Goal: Task Accomplishment & Management: Use online tool/utility

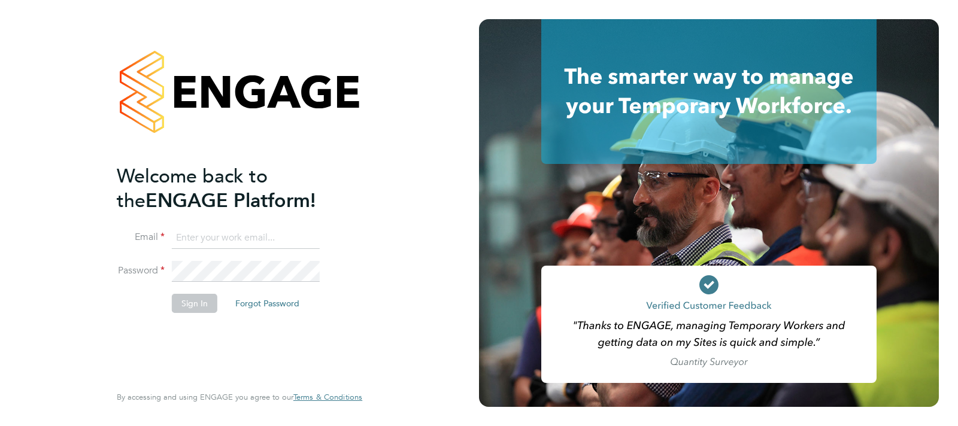
type input "charlie.slidel@vistry.co.uk"
click at [198, 298] on button "Sign In" at bounding box center [195, 303] width 46 height 19
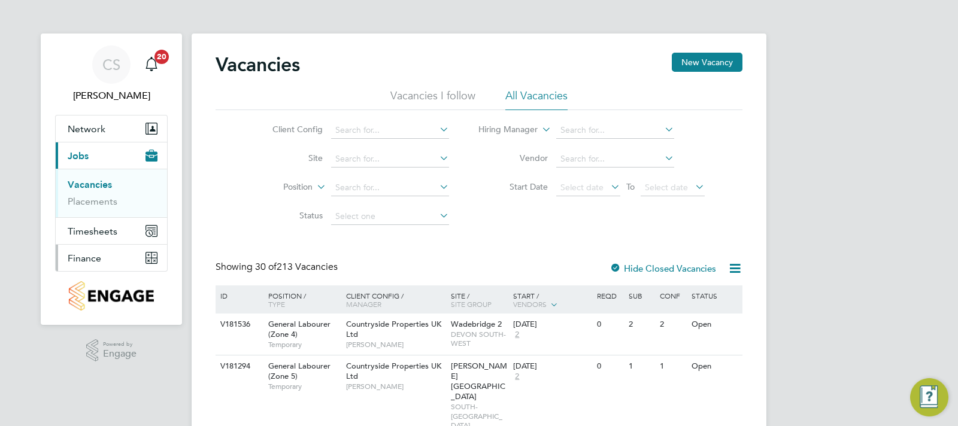
click at [107, 260] on button "Finance" at bounding box center [111, 258] width 111 height 26
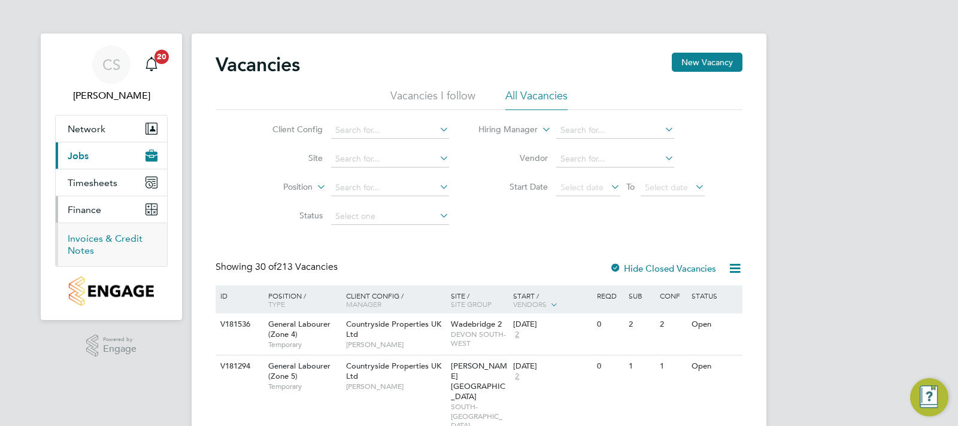
click at [108, 237] on link "Invoices & Credit Notes" at bounding box center [105, 244] width 75 height 23
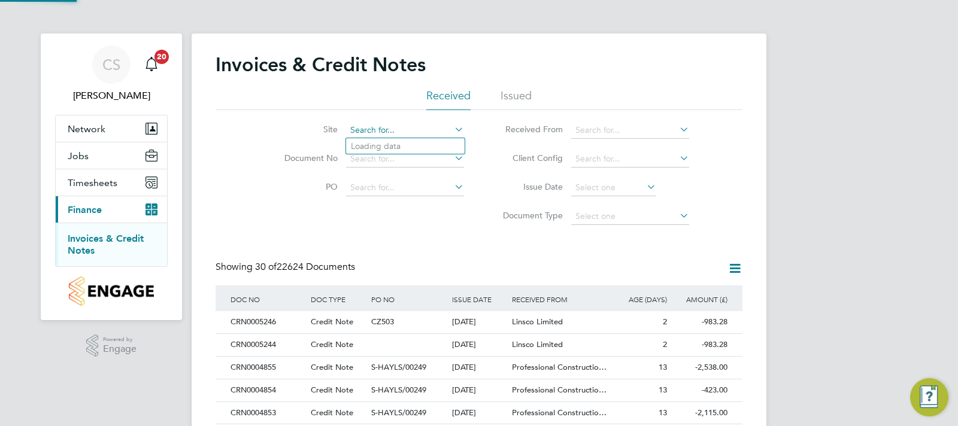
type input "RAF Upwood"
click at [387, 148] on b "Upwood" at bounding box center [386, 146] width 34 height 10
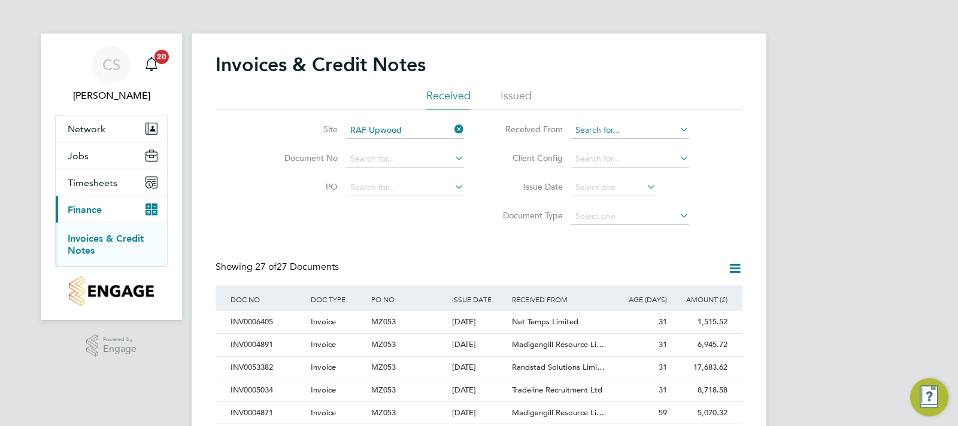
click at [617, 133] on input at bounding box center [630, 130] width 118 height 17
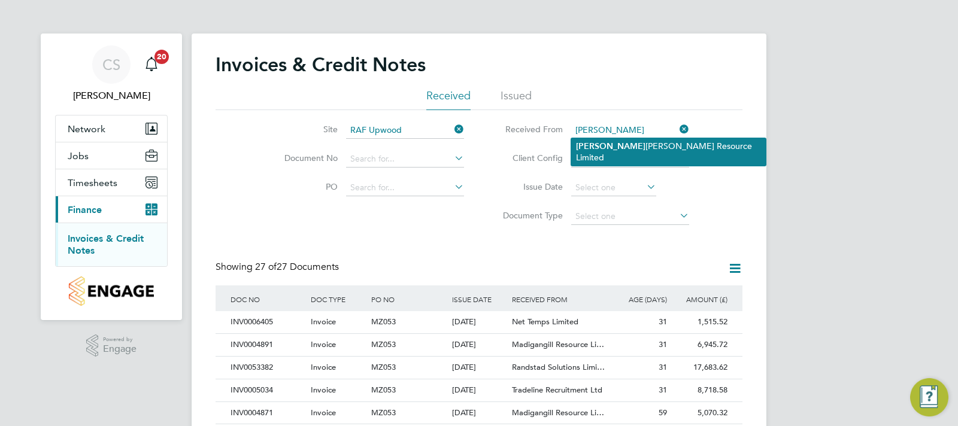
click at [632, 150] on li "[PERSON_NAME] Resource Limited" at bounding box center [668, 151] width 195 height 27
type input "Madigangill Resource Limited"
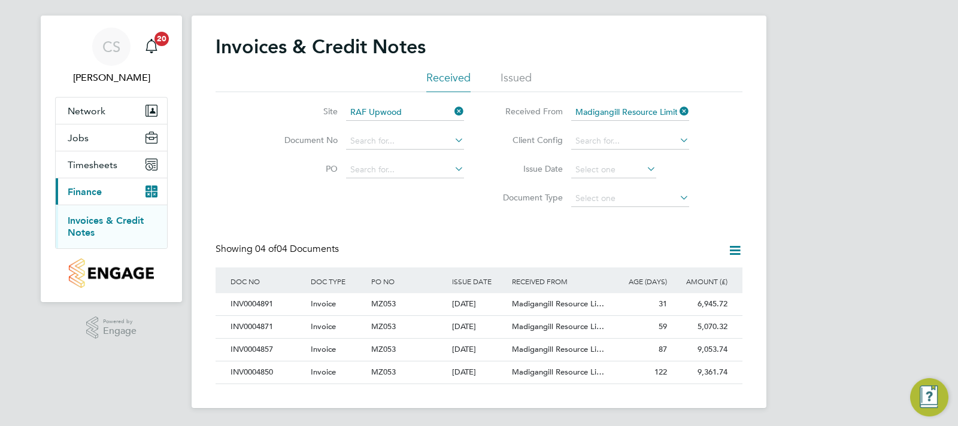
click at [677, 111] on icon at bounding box center [677, 111] width 0 height 17
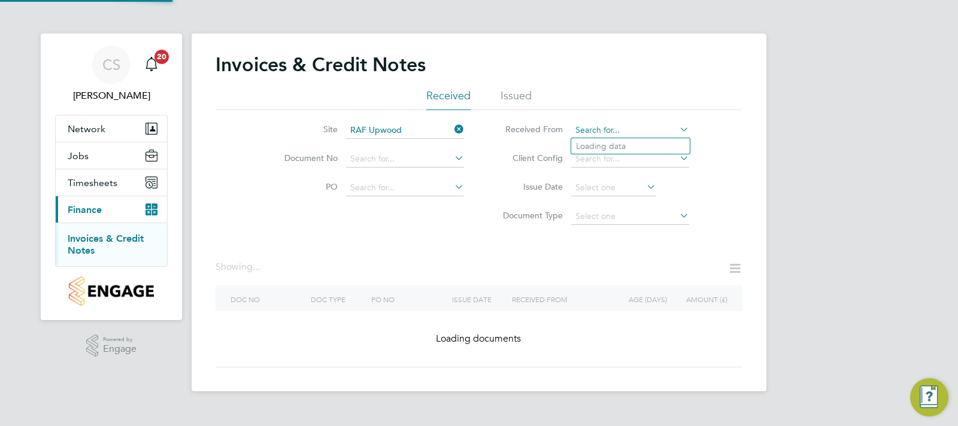
click at [626, 134] on input at bounding box center [630, 130] width 118 height 17
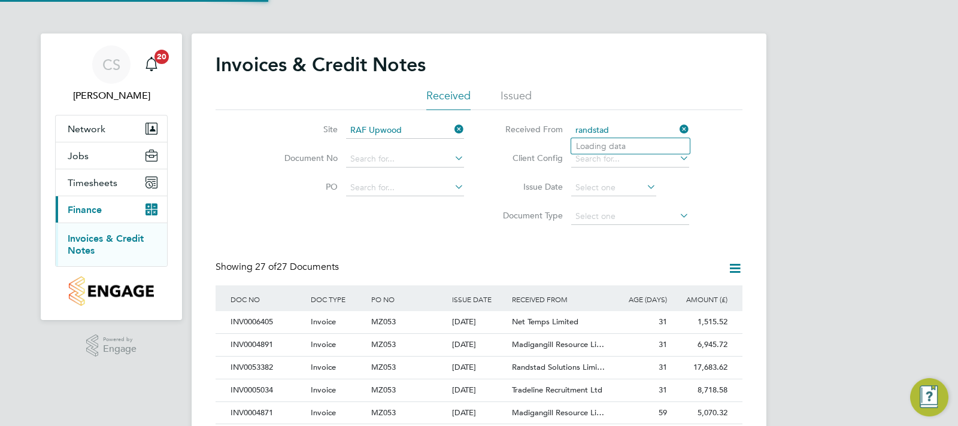
scroll to position [23, 81]
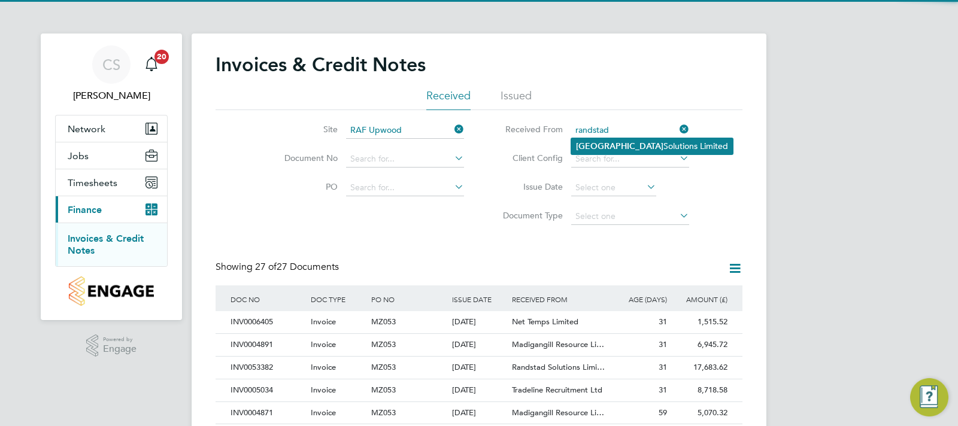
click at [629, 146] on li "Randstad Solutions Limited" at bounding box center [652, 146] width 162 height 16
type input "Randstad Solutions Limited"
